Goal: Task Accomplishment & Management: Complete application form

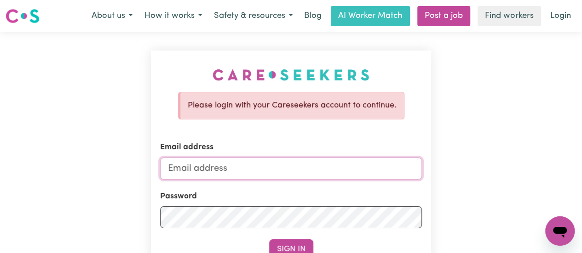
click at [207, 171] on input "Email address" at bounding box center [291, 169] width 262 height 22
type input "[EMAIL_ADDRESS][DOMAIN_NAME]"
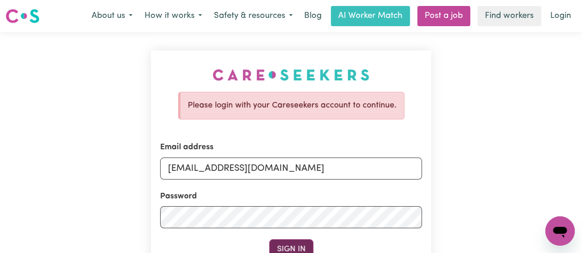
click at [290, 244] on button "Sign In" at bounding box center [291, 250] width 44 height 20
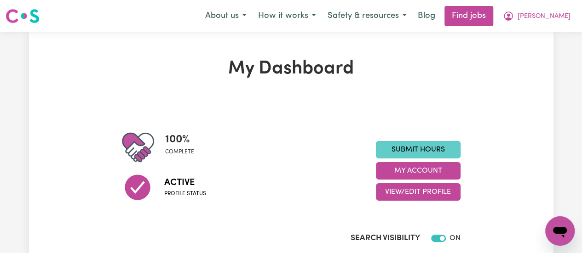
click at [429, 154] on link "Submit Hours" at bounding box center [418, 149] width 85 height 17
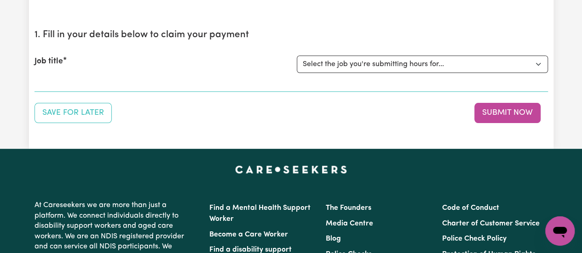
scroll to position [84, 0]
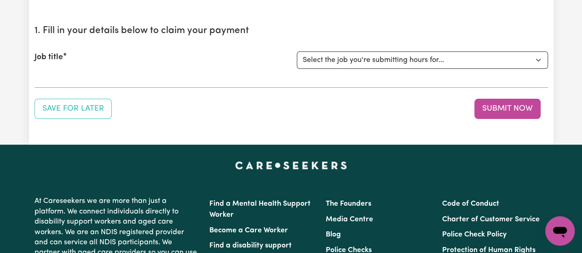
click at [525, 47] on div "Job title Select the job you're submitting hours for... [[PERSON_NAME]] Support…" at bounding box center [290, 60] width 513 height 40
click at [529, 64] on select "Select the job you're submitting hours for... [[PERSON_NAME]] Support Worker Ne…" at bounding box center [422, 59] width 251 height 17
select select "11168"
click at [297, 51] on select "Select the job you're submitting hours for... [[PERSON_NAME]] Support Worker Ne…" at bounding box center [422, 59] width 251 height 17
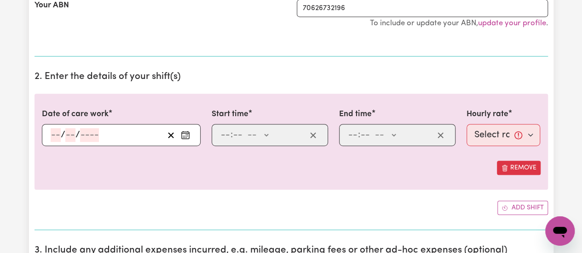
scroll to position [252, 0]
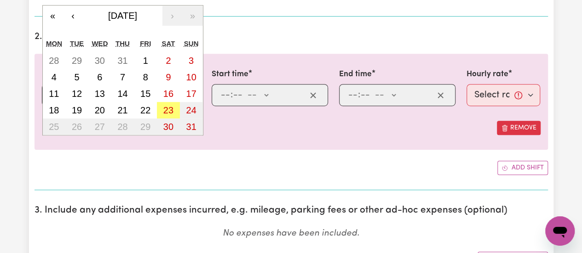
click at [58, 96] on div "/ / « ‹ [DATE] › » Mon Tue Wed Thu Fri Sat Sun 28 29 30 31 1 2 3 4 5 6 7 8 9 10…" at bounding box center [121, 95] width 159 height 22
click at [53, 110] on abbr "18" at bounding box center [54, 110] width 10 height 10
type input "[DATE]"
type input "18"
type input "8"
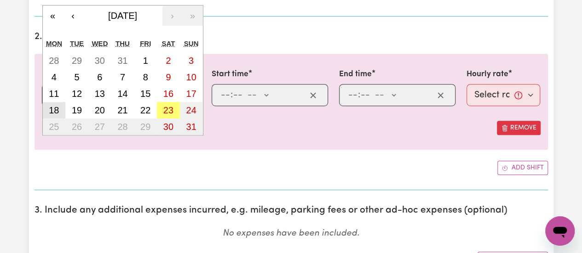
type input "2025"
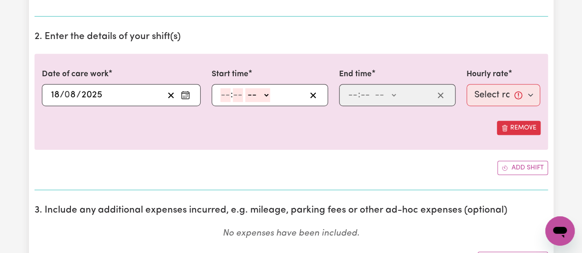
click at [223, 97] on input "number" at bounding box center [225, 95] width 10 height 14
click at [228, 96] on input "12" at bounding box center [224, 95] width 9 height 14
type input "3"
type input "00"
click at [264, 93] on select "-- AM PM" at bounding box center [255, 95] width 25 height 14
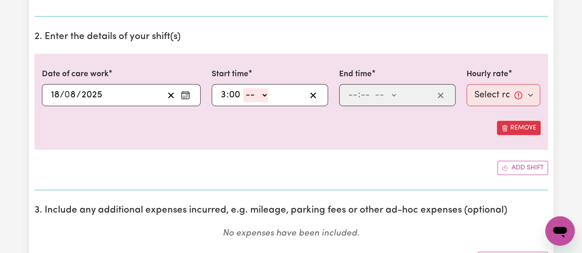
select select "pm"
click at [243, 88] on select "-- AM PM" at bounding box center [255, 95] width 25 height 14
type input "15:00"
type input "0"
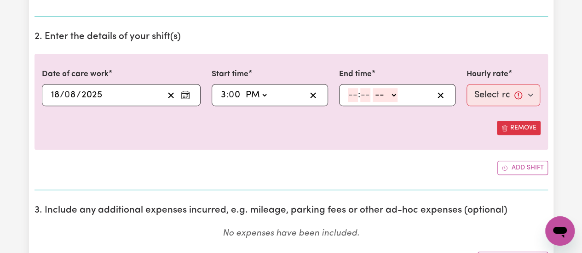
click at [348, 96] on input "number" at bounding box center [353, 95] width 10 height 14
type input "11"
type input "00"
click at [393, 91] on select "-- AM PM" at bounding box center [384, 95] width 25 height 14
select select "pm"
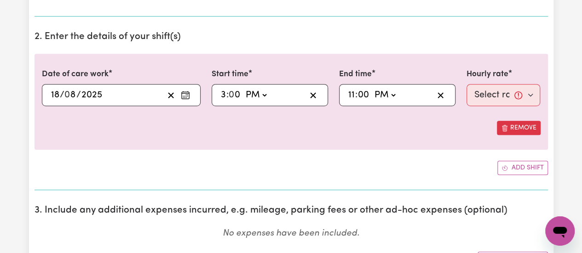
click at [372, 88] on select "-- AM PM" at bounding box center [384, 95] width 25 height 14
type input "23:00"
type input "0"
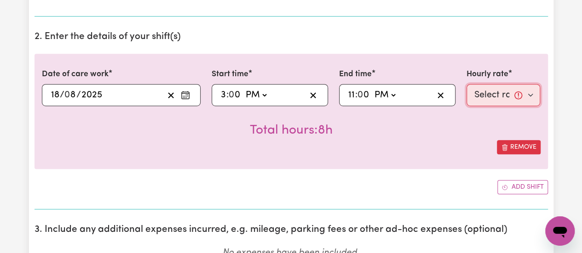
click at [512, 85] on select "Select rate... $38.00 (Weekday) $50.00 ([DATE]) $60.00 ([DATE]) $70.00 (Public …" at bounding box center [503, 95] width 74 height 22
select select "38-Weekday"
click at [466, 84] on select "Select rate... $38.00 (Weekday) $50.00 ([DATE]) $60.00 ([DATE]) $70.00 (Public …" at bounding box center [503, 95] width 74 height 22
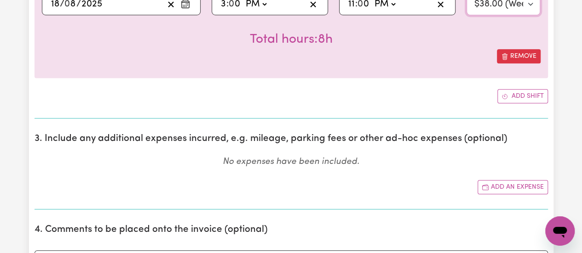
scroll to position [354, 0]
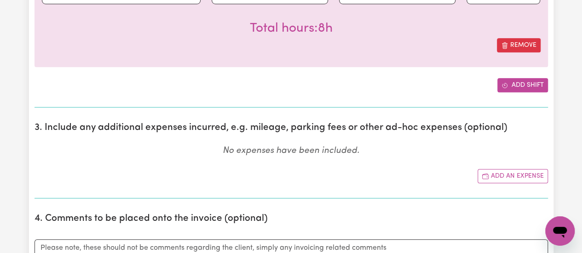
click at [542, 83] on button "Add shift" at bounding box center [522, 85] width 51 height 14
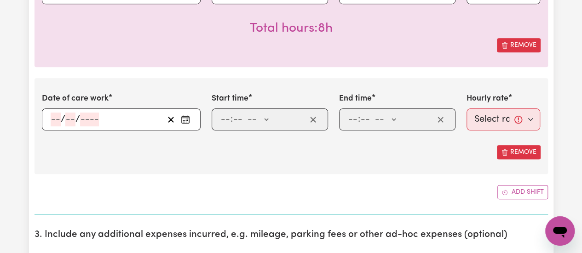
click at [53, 115] on div "/ /" at bounding box center [121, 120] width 159 height 22
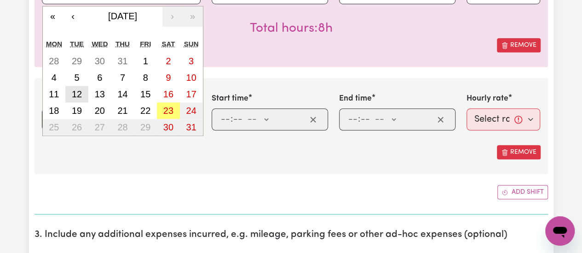
click at [80, 93] on abbr "12" at bounding box center [77, 94] width 10 height 10
type input "[DATE]"
type input "12"
type input "8"
type input "2025"
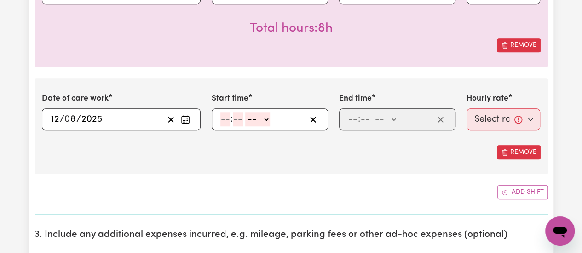
click at [222, 115] on input "number" at bounding box center [225, 120] width 10 height 14
type input "12"
type input "3"
click at [224, 123] on input "12" at bounding box center [224, 120] width 9 height 14
type input "3"
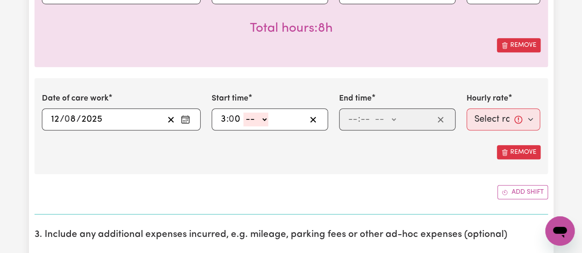
type input "0"
click at [263, 116] on select "-- AM PM" at bounding box center [255, 120] width 25 height 14
select select "pm"
click at [243, 113] on select "-- AM PM" at bounding box center [255, 120] width 25 height 14
type input "15:00"
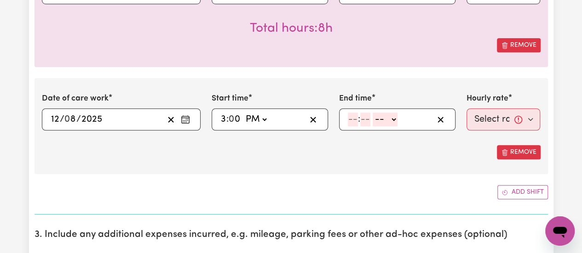
click at [350, 116] on input "number" at bounding box center [353, 120] width 10 height 14
type input "11"
type input "0"
click at [392, 117] on select "-- AM PM" at bounding box center [384, 120] width 25 height 14
select select "pm"
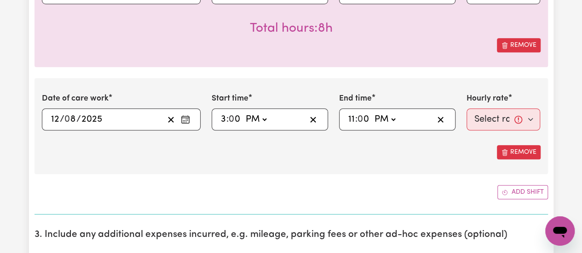
click at [372, 113] on select "-- AM PM" at bounding box center [384, 120] width 25 height 14
type input "23:00"
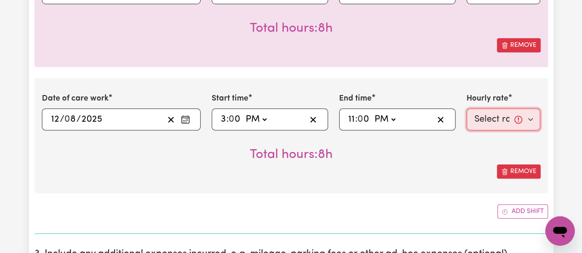
click at [525, 119] on select "Select rate... $38.00 (Weekday) $50.00 ([DATE]) $60.00 ([DATE]) $70.00 (Public …" at bounding box center [503, 120] width 74 height 22
select select "38-Weekday"
click at [466, 109] on select "Select rate... $38.00 (Weekday) $50.00 ([DATE]) $60.00 ([DATE]) $70.00 (Public …" at bounding box center [503, 120] width 74 height 22
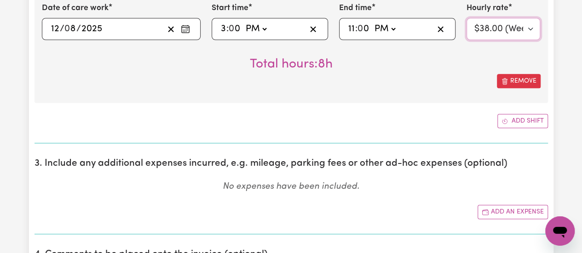
scroll to position [452, 0]
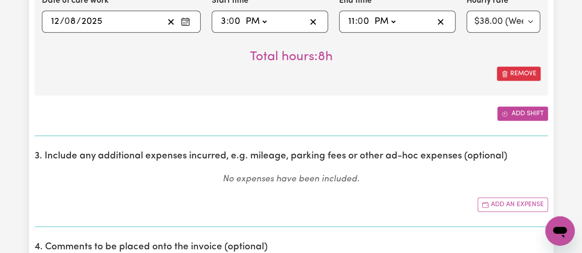
click at [527, 107] on button "Add shift" at bounding box center [522, 114] width 51 height 14
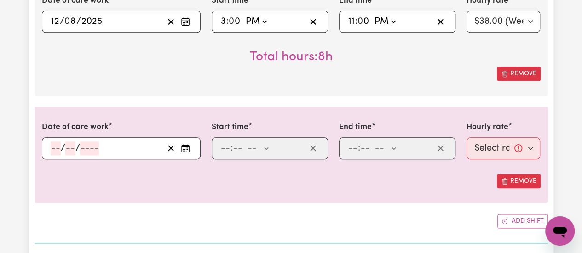
click at [51, 148] on input "number" at bounding box center [56, 149] width 10 height 14
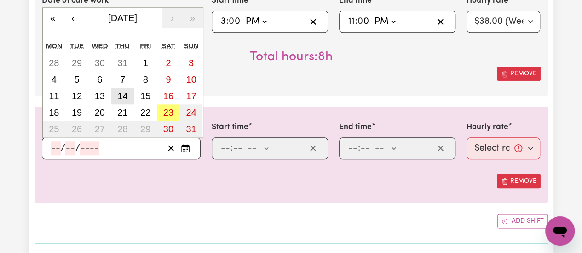
click at [120, 94] on abbr "14" at bounding box center [122, 96] width 10 height 10
type input "[DATE]"
type input "14"
type input "8"
type input "2025"
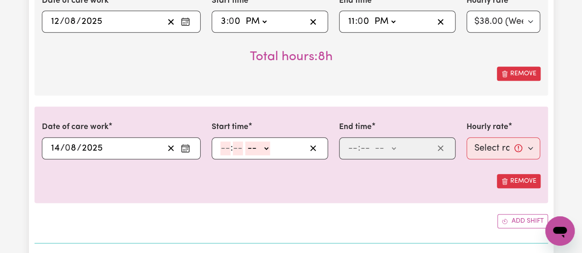
click at [228, 148] on input "number" at bounding box center [225, 149] width 10 height 14
type input "3"
type input "0"
click at [264, 143] on select "-- AM PM" at bounding box center [255, 149] width 25 height 14
select select "pm"
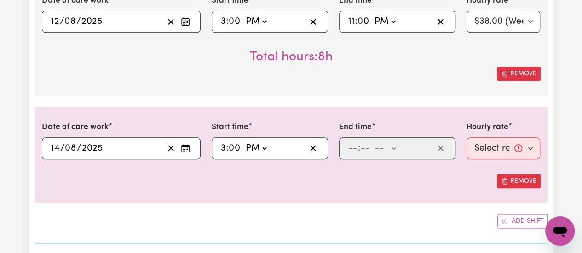
click at [243, 142] on select "-- AM PM" at bounding box center [255, 149] width 25 height 14
type input "15:00"
drag, startPoint x: 347, startPoint y: 143, endPoint x: 349, endPoint y: 149, distance: 7.1
click at [347, 146] on div ": -- AM PM" at bounding box center [390, 149] width 86 height 14
type input "11"
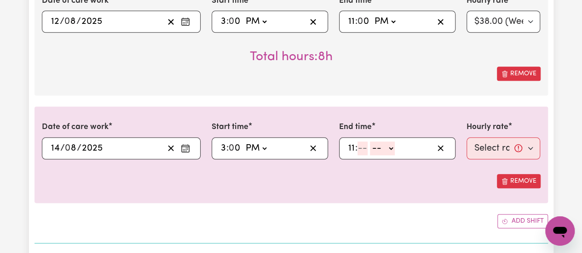
click at [364, 148] on input "number" at bounding box center [362, 149] width 10 height 14
type input "00"
click at [390, 144] on select "-- AM PM" at bounding box center [384, 149] width 25 height 14
select select "pm"
click at [372, 142] on select "-- AM PM" at bounding box center [384, 149] width 25 height 14
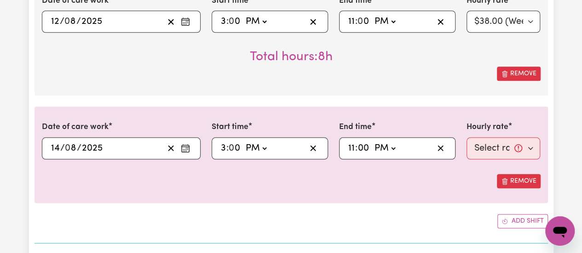
type input "23:00"
type input "0"
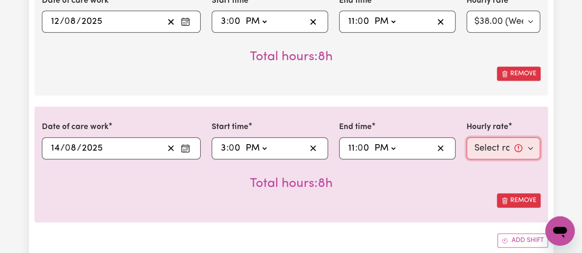
click at [535, 144] on select "Select rate... $38.00 (Weekday) $50.00 ([DATE]) $60.00 ([DATE]) $70.00 (Public …" at bounding box center [503, 148] width 74 height 22
select select "38-Weekday"
click at [466, 137] on select "Select rate... $38.00 (Weekday) $50.00 ([DATE]) $60.00 ([DATE]) $70.00 (Public …" at bounding box center [503, 148] width 74 height 22
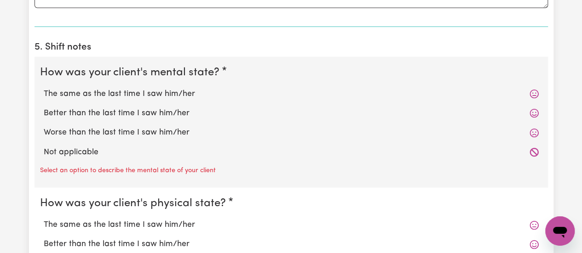
scroll to position [910, 0]
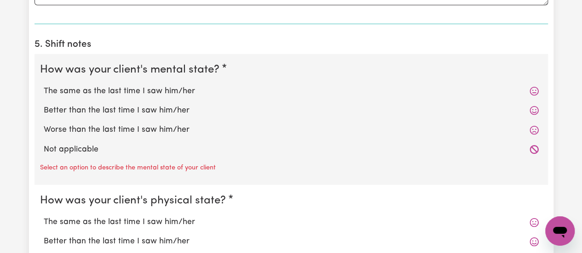
click at [98, 92] on label "The same as the last time I saw him/her" at bounding box center [291, 92] width 495 height 12
click at [44, 86] on input "The same as the last time I saw him/her" at bounding box center [43, 85] width 0 height 0
radio input "true"
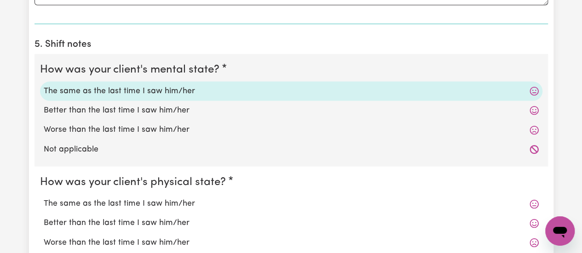
click at [98, 200] on label "The same as the last time I saw him/her" at bounding box center [291, 204] width 495 height 12
click at [44, 198] on input "The same as the last time I saw him/her" at bounding box center [43, 198] width 0 height 0
radio input "true"
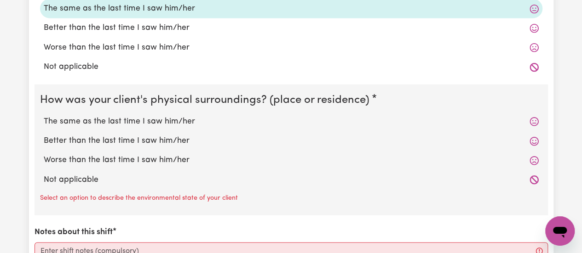
scroll to position [1114, 0]
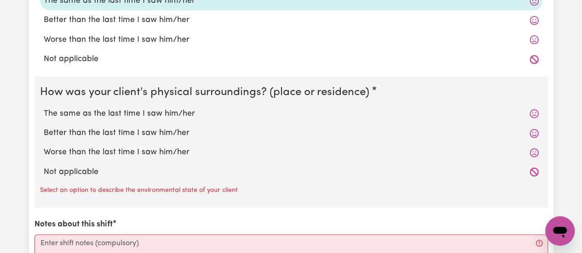
click at [154, 108] on label "The same as the last time I saw him/her" at bounding box center [291, 114] width 495 height 12
click at [44, 108] on input "The same as the last time I saw him/her" at bounding box center [43, 108] width 0 height 0
radio input "true"
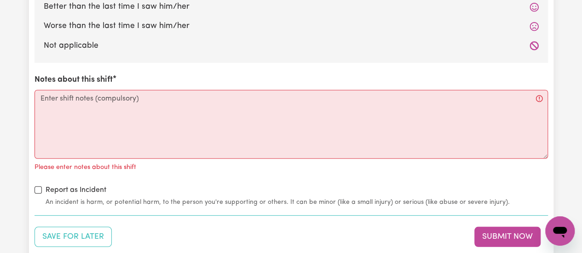
scroll to position [1263, 0]
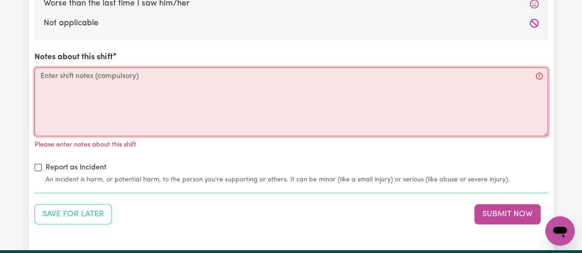
click at [294, 104] on textarea "Notes about this shift" at bounding box center [290, 102] width 513 height 69
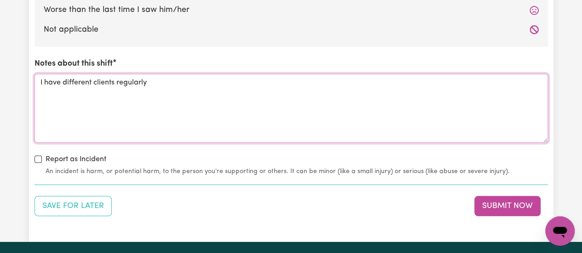
scroll to position [1443, 0]
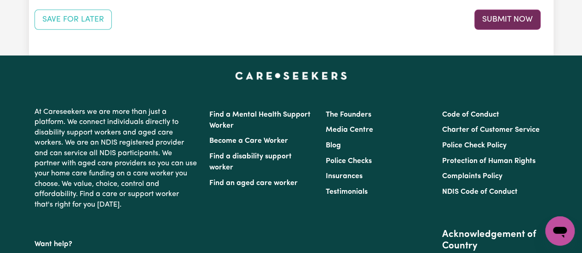
type textarea "I have different clients regularly"
click at [514, 20] on button "Submit Now" at bounding box center [507, 20] width 66 height 20
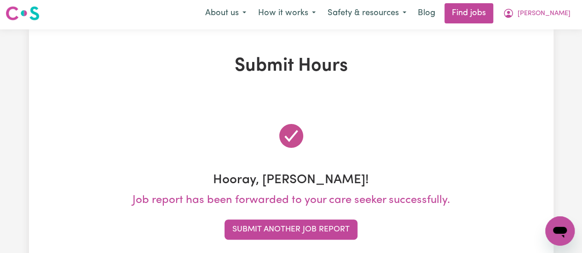
scroll to position [0, 0]
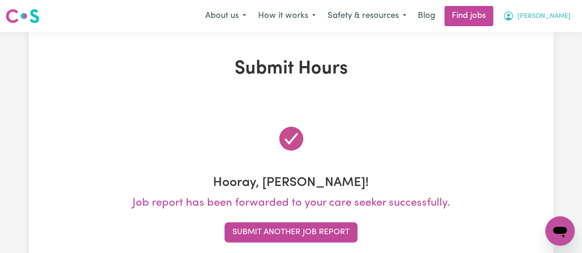
click at [554, 23] on button "[PERSON_NAME]" at bounding box center [537, 15] width 80 height 19
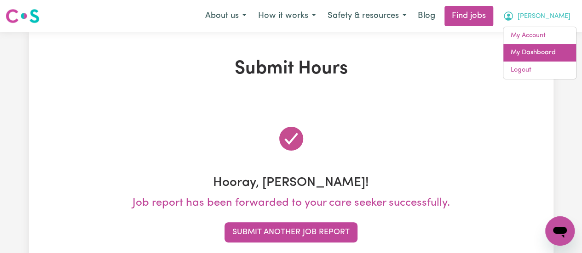
click at [536, 57] on link "My Dashboard" at bounding box center [539, 52] width 73 height 17
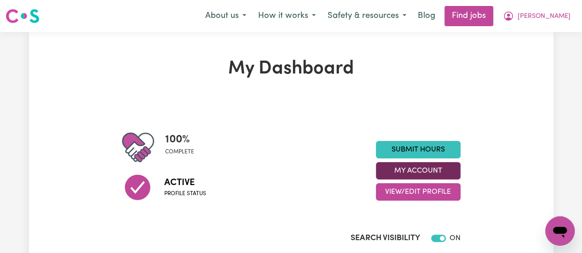
click at [432, 169] on button "My Account" at bounding box center [418, 170] width 85 height 17
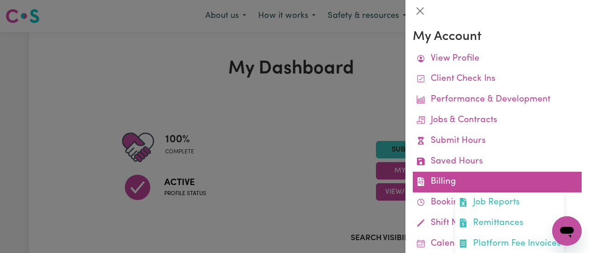
click at [467, 179] on link "Billing Job Reports Remittances Platform Fee Invoices" at bounding box center [496, 182] width 169 height 21
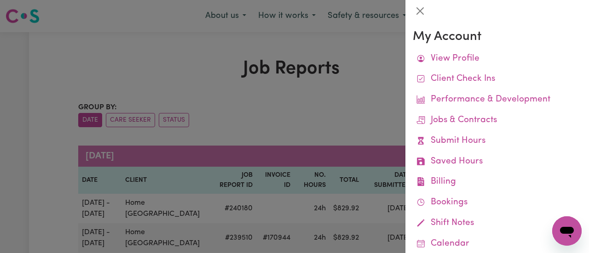
click at [361, 70] on div at bounding box center [294, 126] width 589 height 253
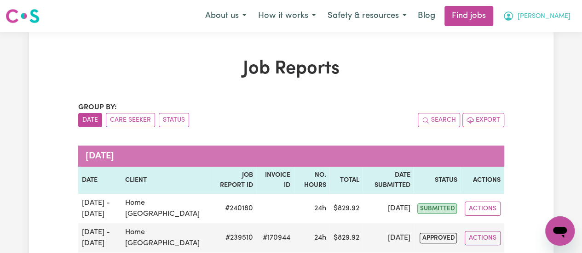
click at [513, 19] on icon "My Account" at bounding box center [507, 15] width 9 height 9
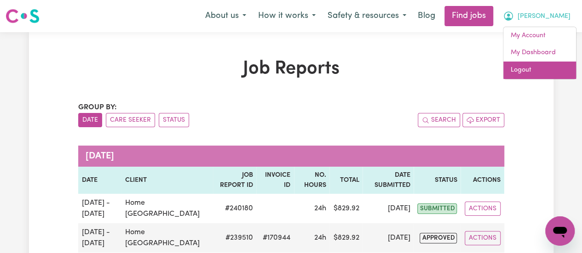
click at [525, 69] on link "Logout" at bounding box center [539, 70] width 73 height 17
